Goal: Task Accomplishment & Management: Manage account settings

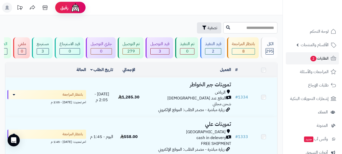
scroll to position [583, 0]
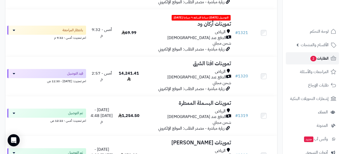
click at [315, 59] on span "2" at bounding box center [314, 59] width 6 height 6
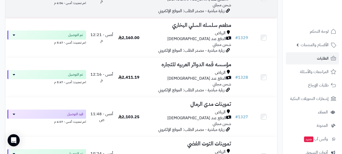
scroll to position [532, 0]
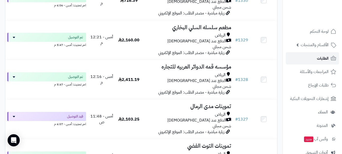
click at [300, 61] on link "الطلبات" at bounding box center [312, 58] width 53 height 12
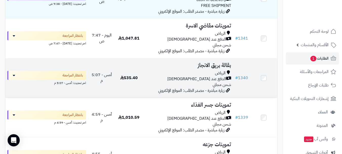
scroll to position [127, 0]
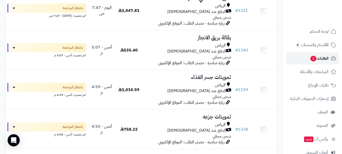
click at [305, 60] on link "الطلبات 1" at bounding box center [312, 58] width 53 height 12
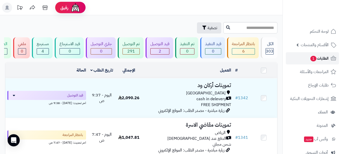
click at [306, 57] on link "الطلبات 1" at bounding box center [312, 58] width 53 height 12
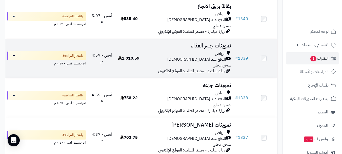
scroll to position [203, 0]
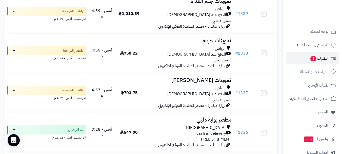
click at [300, 60] on link "الطلبات 1" at bounding box center [312, 58] width 53 height 12
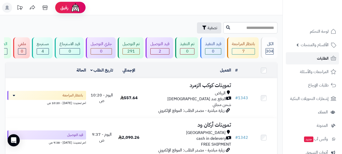
click at [315, 59] on link "الطلبات" at bounding box center [312, 58] width 53 height 12
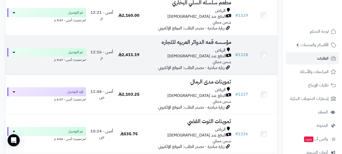
scroll to position [658, 0]
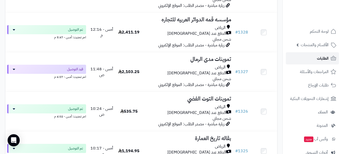
click at [315, 63] on link "الطلبات" at bounding box center [312, 58] width 53 height 12
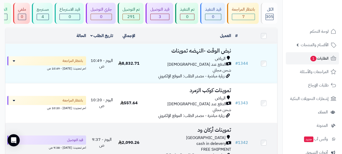
scroll to position [25, 0]
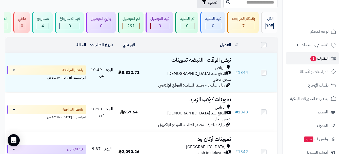
click at [305, 61] on link "الطلبات 1" at bounding box center [312, 58] width 53 height 12
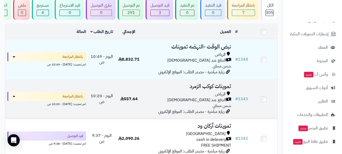
scroll to position [76, 0]
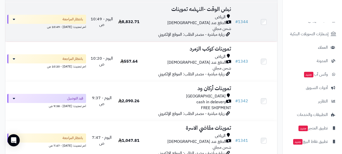
click at [161, 20] on div "الرياض" at bounding box center [188, 17] width 87 height 6
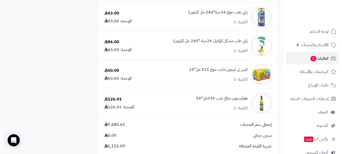
scroll to position [2026, 0]
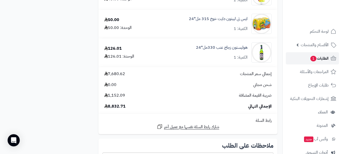
click at [305, 59] on link "الطلبات 1" at bounding box center [312, 58] width 53 height 12
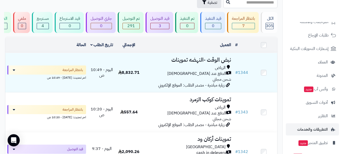
scroll to position [51, 0]
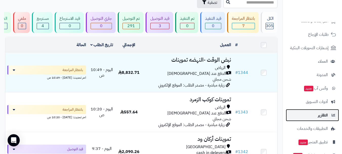
click at [321, 115] on span "التقارير" at bounding box center [323, 114] width 10 height 7
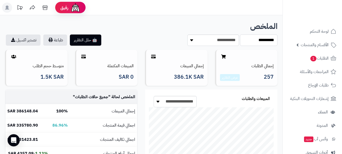
click at [251, 40] on select "**********" at bounding box center [258, 39] width 37 height 11
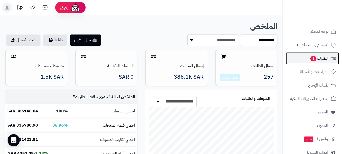
click at [318, 54] on link "الطلبات 1" at bounding box center [312, 58] width 53 height 12
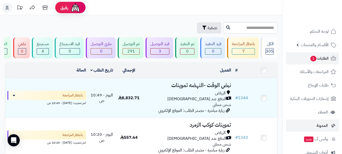
scroll to position [51, 0]
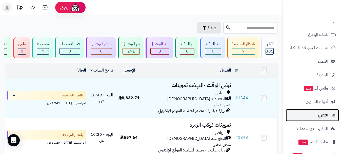
click at [324, 117] on span "التقارير" at bounding box center [323, 114] width 10 height 7
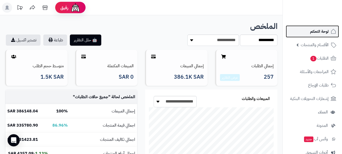
click at [323, 32] on span "لوحة التحكم" at bounding box center [319, 31] width 18 height 7
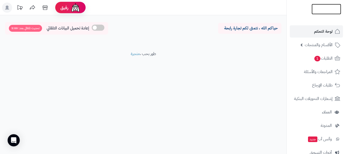
click at [322, 14] on img at bounding box center [327, 19] width 30 height 11
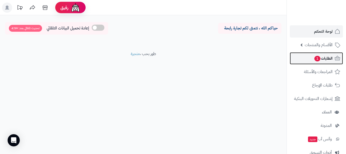
click at [324, 60] on span "الطلبات 1" at bounding box center [323, 58] width 19 height 7
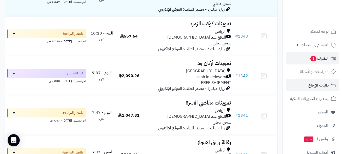
scroll to position [101, 0]
click at [312, 89] on link "طلبات الإرجاع" at bounding box center [312, 85] width 53 height 12
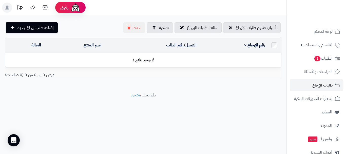
click at [203, 99] on footer "طور بحب ، متجرة" at bounding box center [143, 104] width 286 height 25
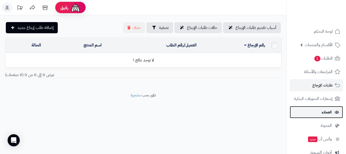
click at [324, 113] on span "العملاء" at bounding box center [327, 111] width 10 height 7
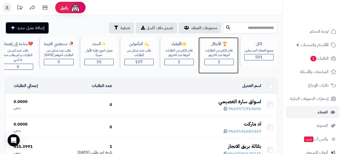
click at [217, 61] on div "3" at bounding box center [219, 62] width 29 height 6
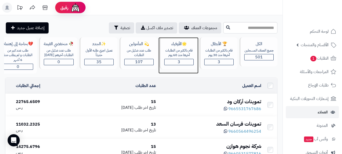
click at [177, 62] on div "3" at bounding box center [179, 62] width 29 height 6
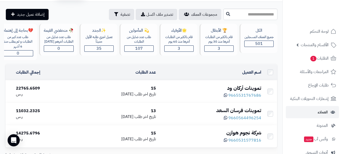
scroll to position [9, 0]
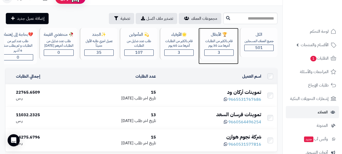
click at [214, 44] on div "قام بالكثير من الطلبات آخرها منذ 30 يوم" at bounding box center [218, 43] width 29 height 9
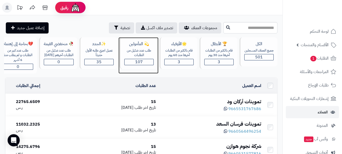
click at [135, 58] on div "💫 المأمولين طلب عدد ضئيل من الطلبات 107" at bounding box center [139, 53] width 38 height 32
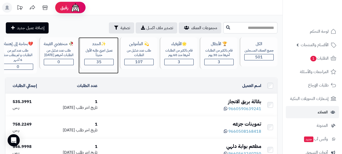
click at [103, 52] on div "عميل اجري طلبه الأول حديثاّ" at bounding box center [98, 52] width 29 height 9
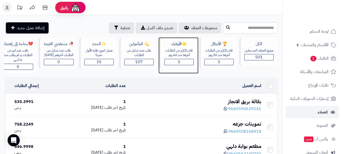
click at [180, 53] on div "قام بالكثير من الطلبات آخرها منذ 60 يوم" at bounding box center [178, 52] width 29 height 9
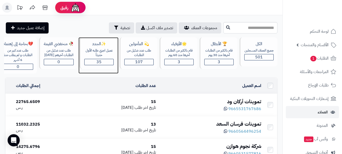
click at [98, 62] on span "35" at bounding box center [98, 62] width 5 height 6
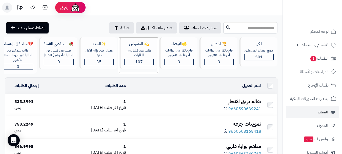
click at [140, 57] on div "طلب عدد ضئيل من الطلبات" at bounding box center [138, 52] width 29 height 9
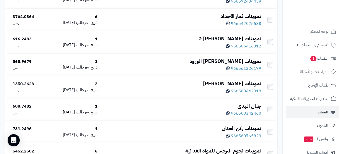
scroll to position [1317, 0]
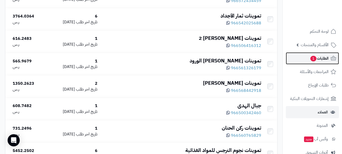
click at [321, 61] on span "الطلبات 1" at bounding box center [319, 58] width 19 height 7
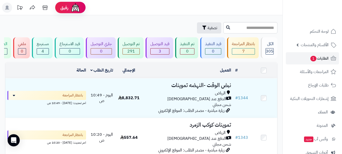
scroll to position [0, -21]
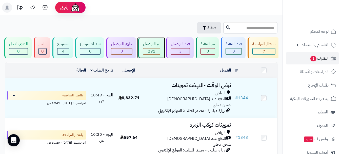
click at [153, 45] on div "تم التوصيل" at bounding box center [151, 44] width 17 height 6
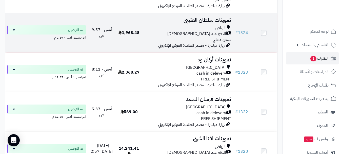
scroll to position [456, 0]
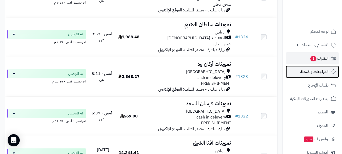
click at [314, 72] on span "المراجعات والأسئلة" at bounding box center [314, 71] width 28 height 7
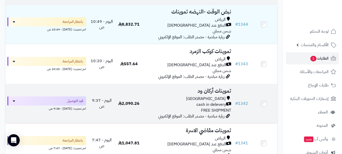
scroll to position [76, 0]
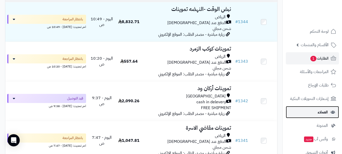
click at [309, 110] on link "العملاء" at bounding box center [312, 112] width 53 height 12
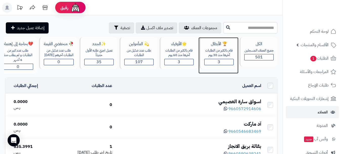
click at [215, 62] on div "3" at bounding box center [219, 62] width 29 height 6
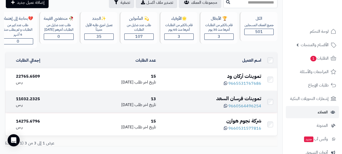
scroll to position [9, 0]
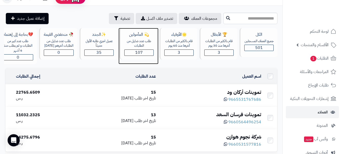
click at [140, 53] on span "107" at bounding box center [139, 52] width 8 height 6
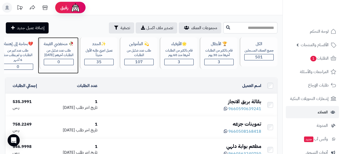
click at [53, 64] on div "0" at bounding box center [58, 62] width 29 height 6
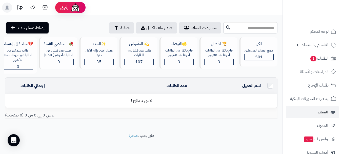
scroll to position [0, -8]
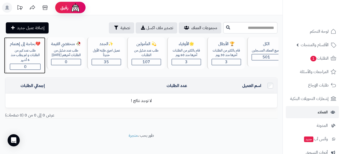
click at [20, 50] on div "طلب عدد كبير من الطلبات و لم يطلب منذ 6 أشهر" at bounding box center [25, 55] width 31 height 14
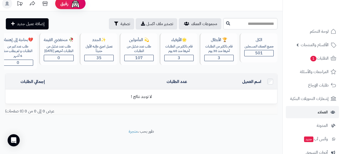
scroll to position [7, 0]
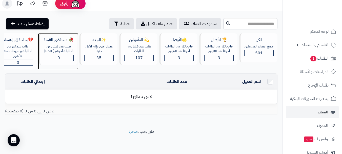
click at [57, 55] on div "0" at bounding box center [58, 58] width 29 height 6
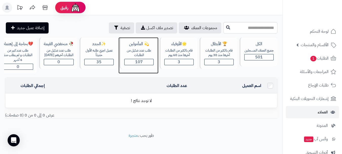
click at [146, 61] on div "107" at bounding box center [139, 62] width 29 height 6
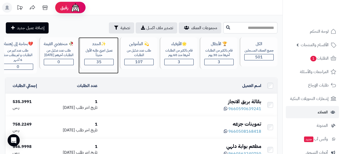
click at [103, 57] on div "عميل اجري طلبه الأول حديثاّ" at bounding box center [98, 52] width 29 height 9
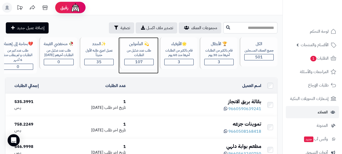
click at [136, 63] on span "107" at bounding box center [139, 62] width 8 height 6
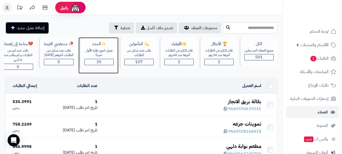
click at [98, 61] on span "35" at bounding box center [98, 62] width 5 height 6
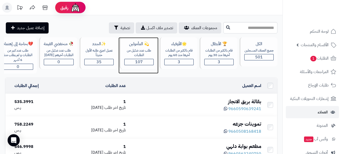
click at [120, 61] on div "💫 المأمولين طلب عدد ضئيل من الطلبات 107" at bounding box center [139, 53] width 38 height 32
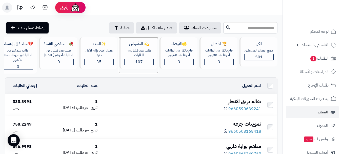
click at [133, 59] on div "107" at bounding box center [139, 62] width 29 height 6
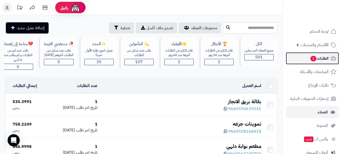
click at [306, 62] on link "الطلبات 1" at bounding box center [312, 58] width 53 height 12
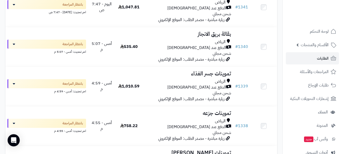
scroll to position [253, 0]
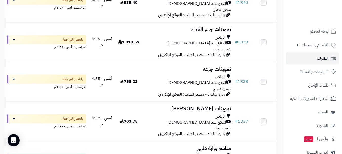
click at [317, 54] on link "الطلبات" at bounding box center [312, 58] width 53 height 12
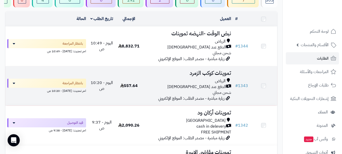
scroll to position [51, 0]
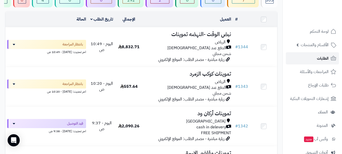
click at [307, 60] on link "الطلبات" at bounding box center [312, 58] width 53 height 12
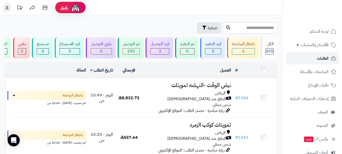
click at [316, 60] on link "الطلبات" at bounding box center [312, 58] width 53 height 12
click at [318, 60] on span "الطلبات" at bounding box center [323, 58] width 12 height 7
click at [304, 62] on link "الطلبات" at bounding box center [312, 58] width 53 height 12
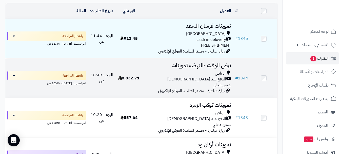
scroll to position [25, 0]
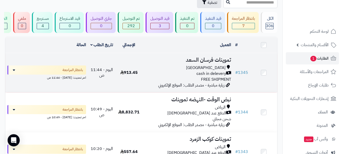
click at [135, 75] on span "913.45" at bounding box center [128, 72] width 17 height 6
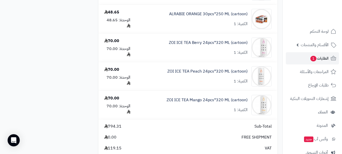
scroll to position [329, 0]
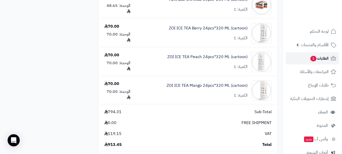
click at [301, 60] on link "الطلبات 1" at bounding box center [312, 58] width 53 height 12
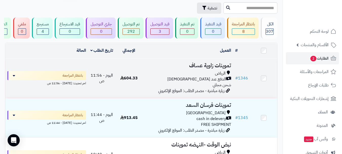
scroll to position [25, 0]
